Goal: Information Seeking & Learning: Learn about a topic

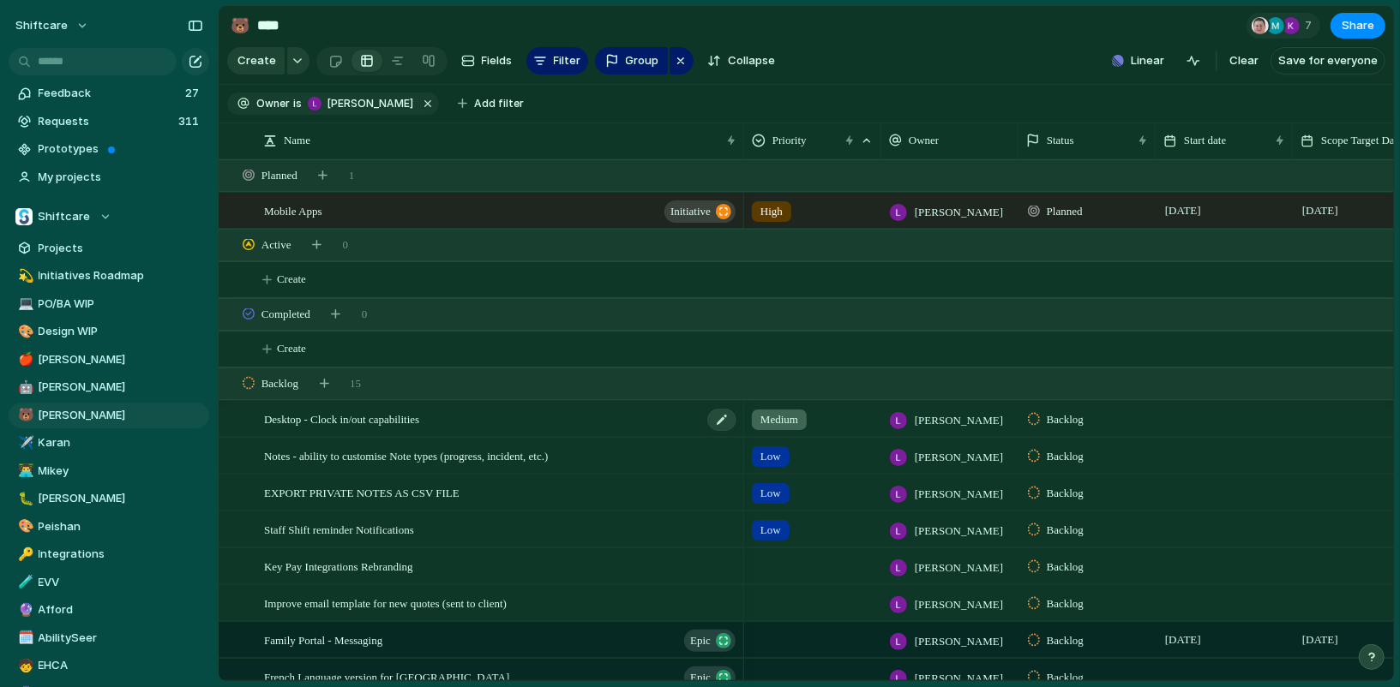
click at [459, 410] on div "Desktop - Clock in/out capabilities" at bounding box center [501, 419] width 474 height 35
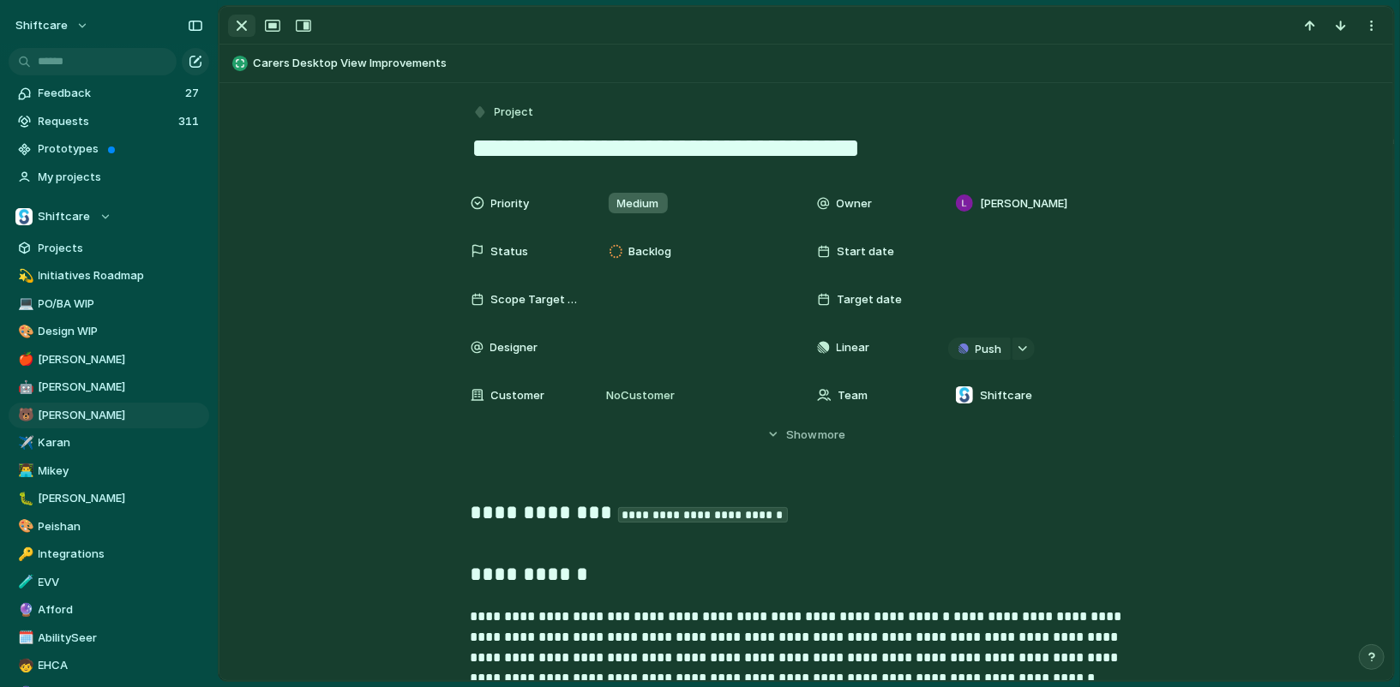
click at [241, 22] on div "button" at bounding box center [241, 25] width 21 height 21
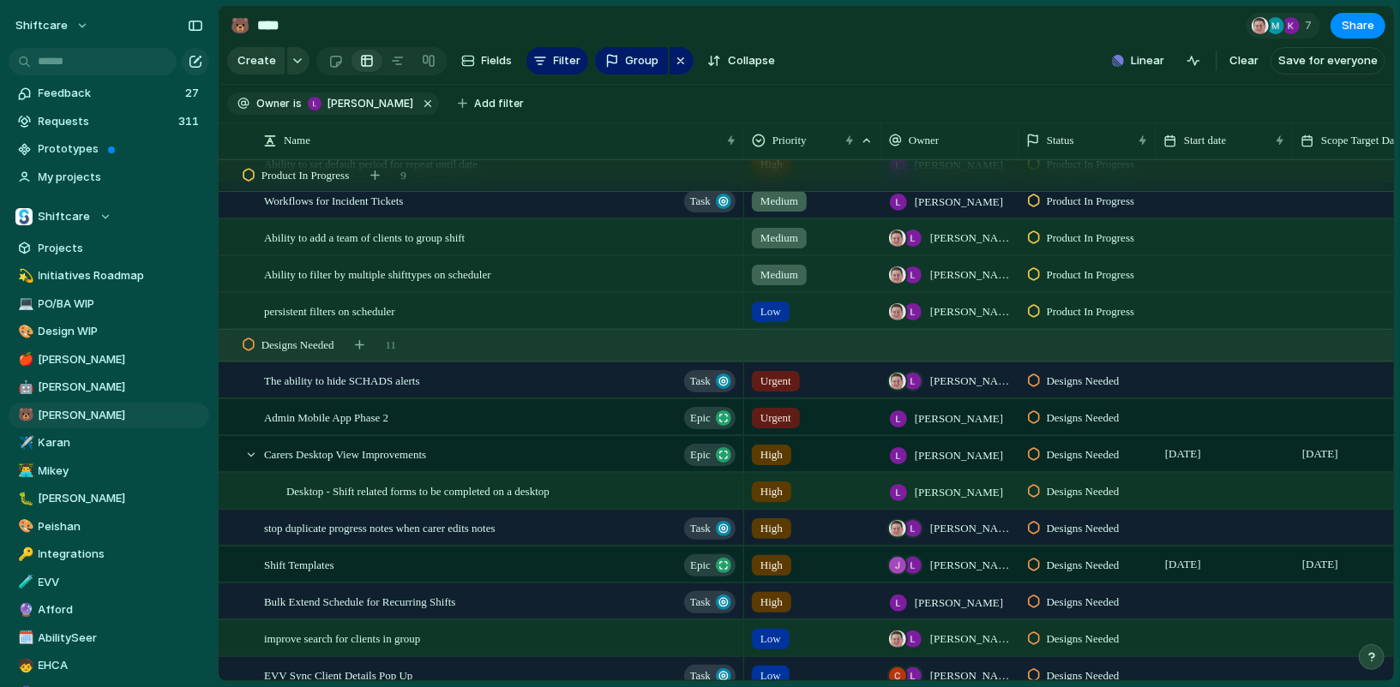
scroll to position [1132, 0]
click at [420, 385] on span "The ability to hide SCHADS alerts" at bounding box center [342, 379] width 156 height 20
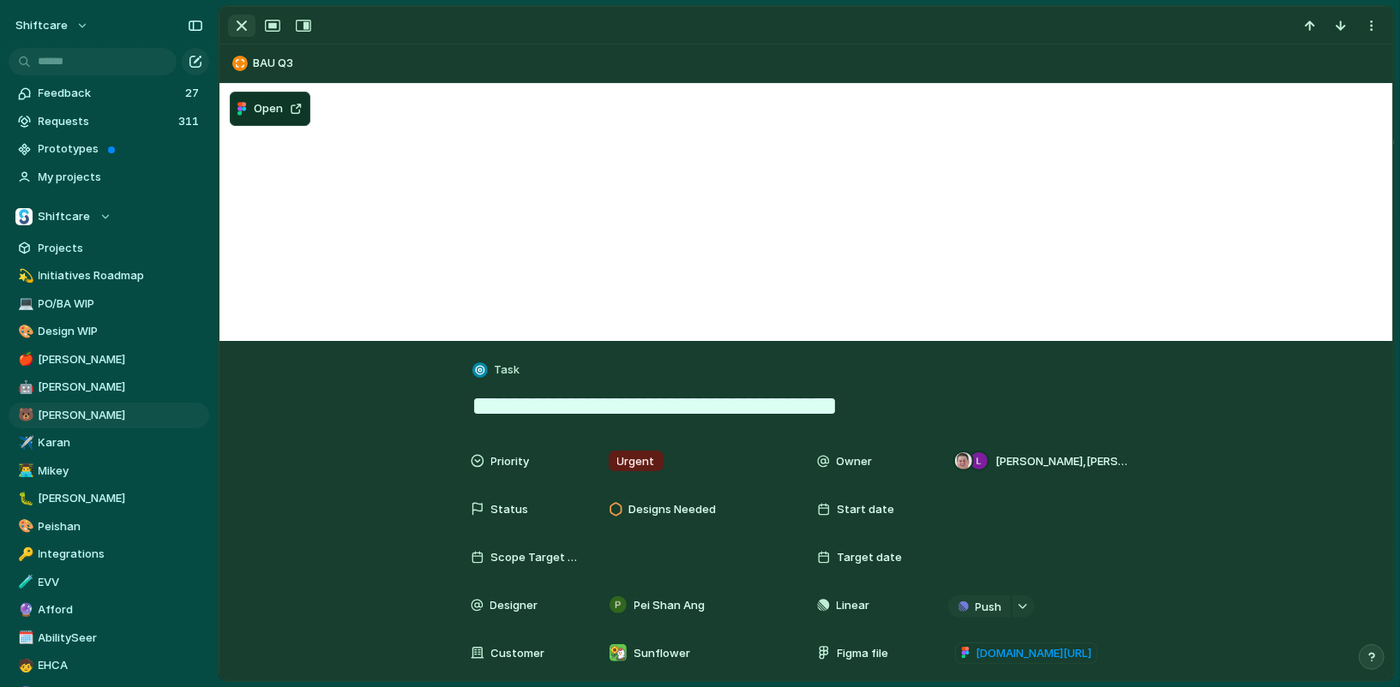
click at [228, 28] on button "button" at bounding box center [241, 26] width 27 height 22
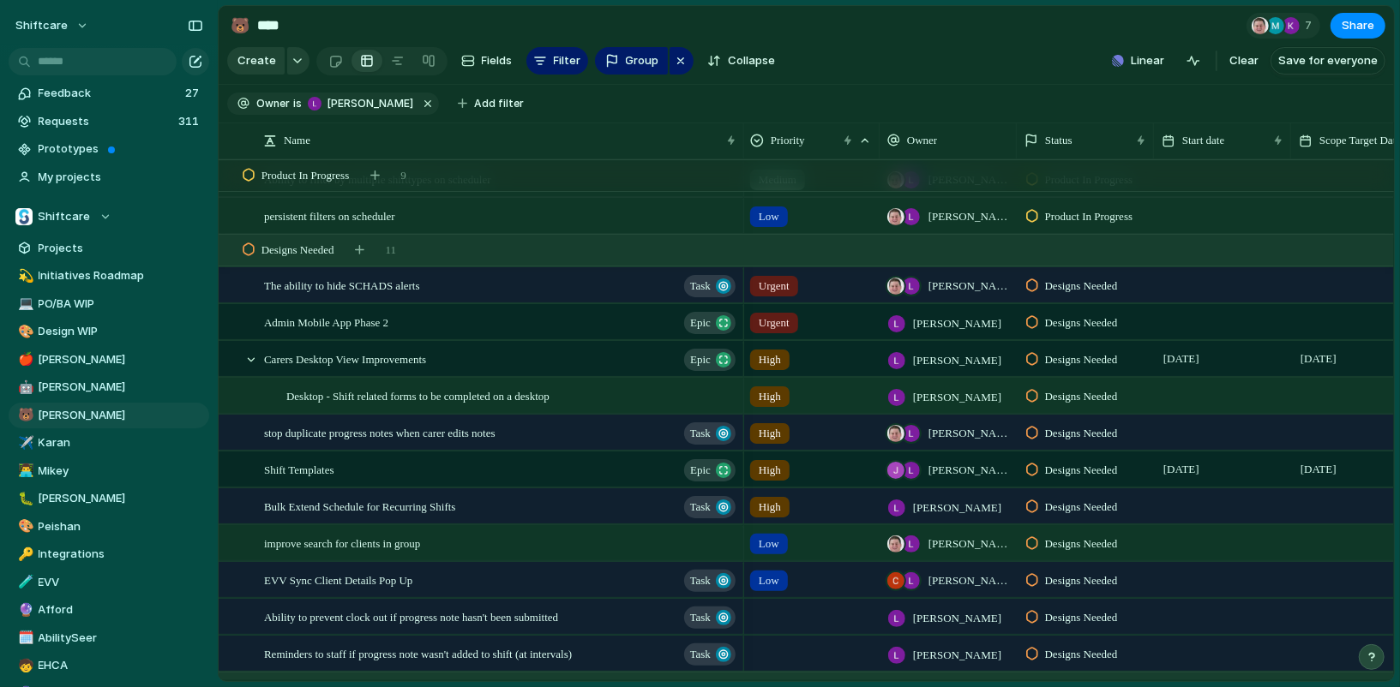
scroll to position [1223, 0]
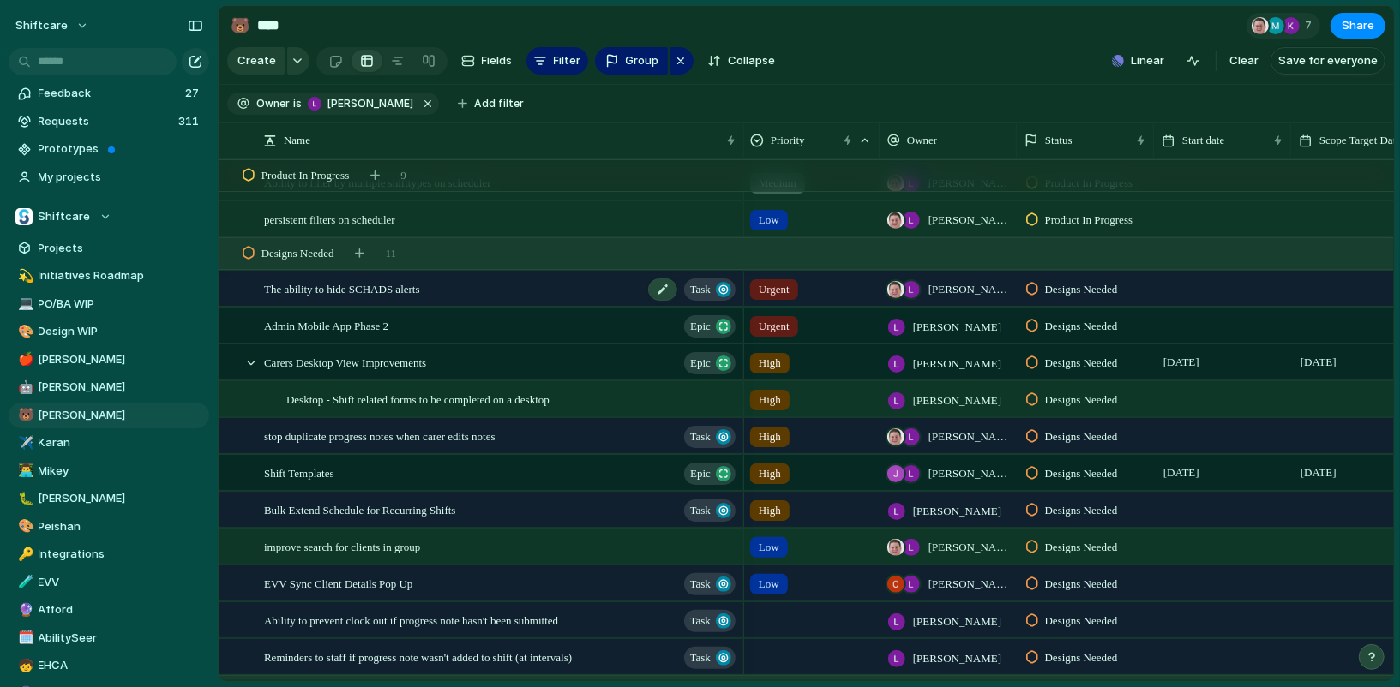
click at [363, 291] on span "The ability to hide SCHADS alerts" at bounding box center [342, 289] width 156 height 20
